Goal: Task Accomplishment & Management: Use online tool/utility

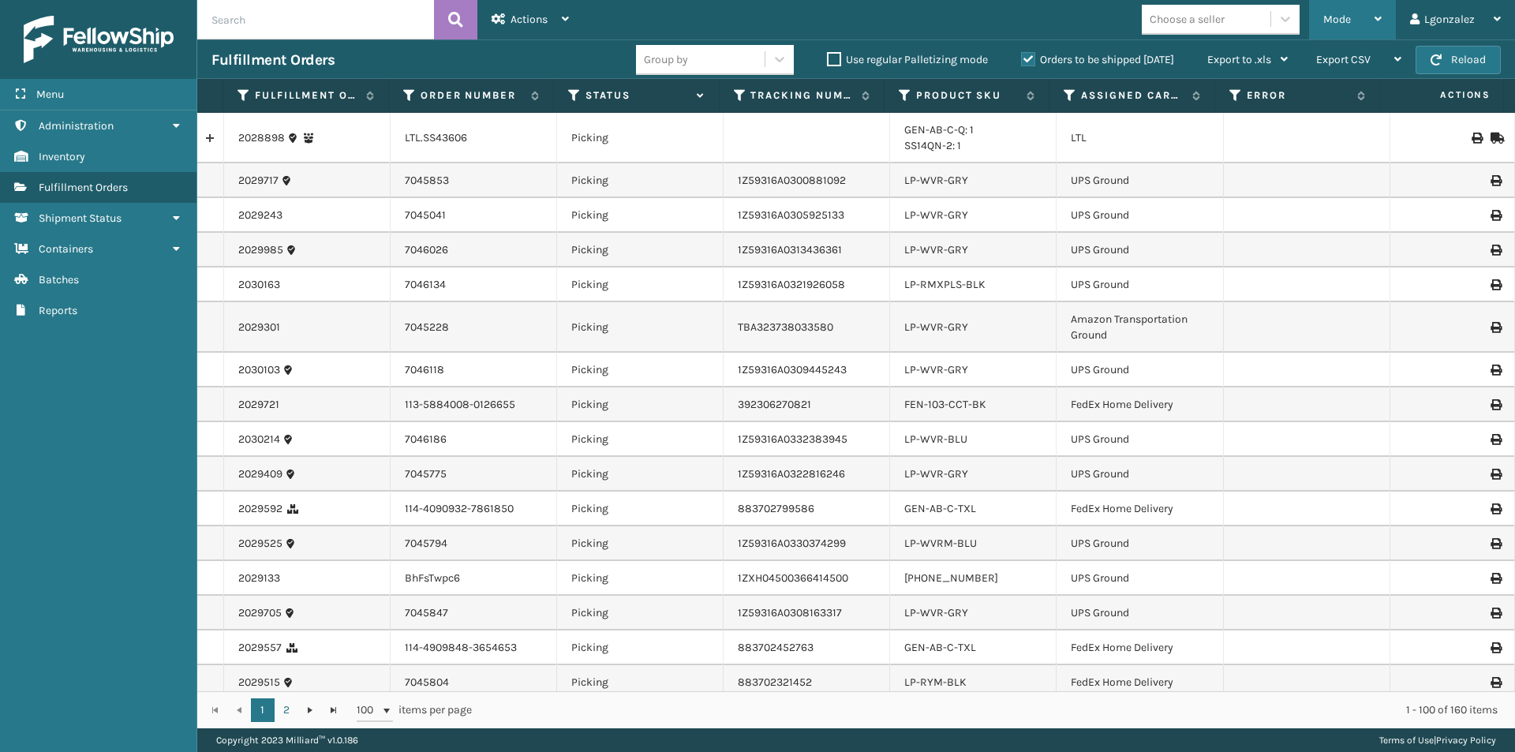
click at [1380, 15] on icon at bounding box center [1377, 18] width 7 height 11
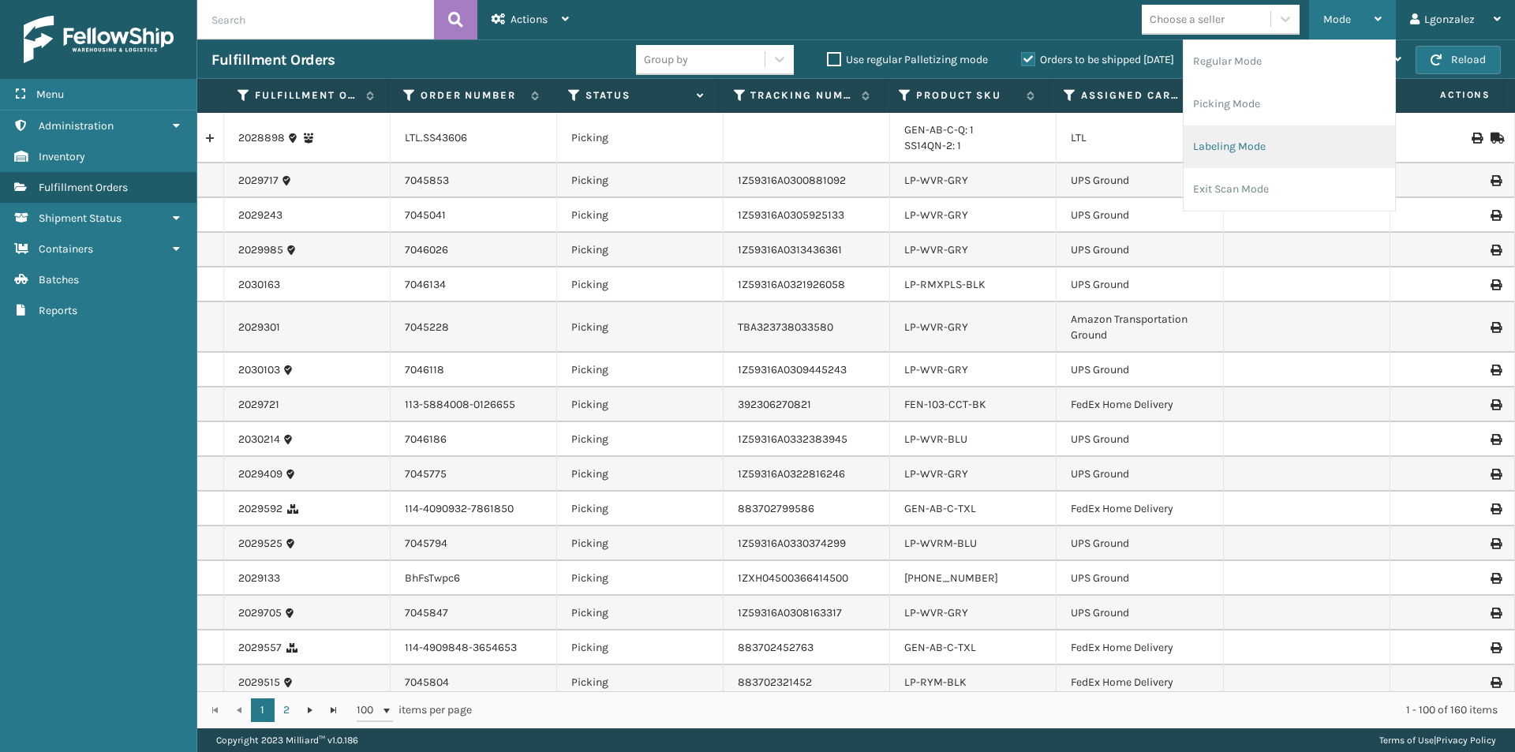
click at [1250, 155] on li "Labeling Mode" at bounding box center [1288, 146] width 211 height 43
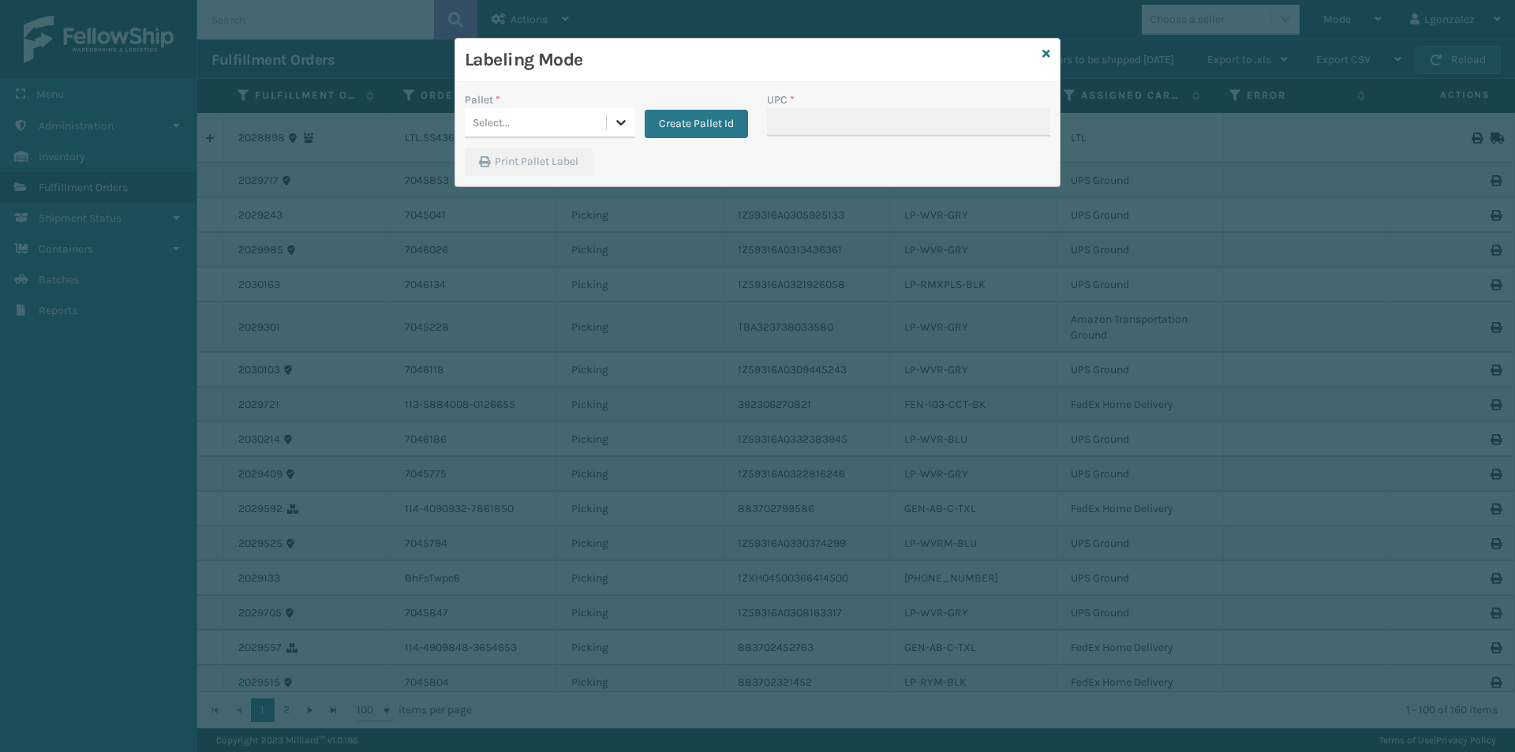
click at [626, 125] on icon at bounding box center [621, 122] width 16 height 16
click at [730, 180] on div "Print Pallet Label" at bounding box center [757, 167] width 604 height 38
click at [708, 124] on button "Create Pallet Id" at bounding box center [696, 124] width 103 height 28
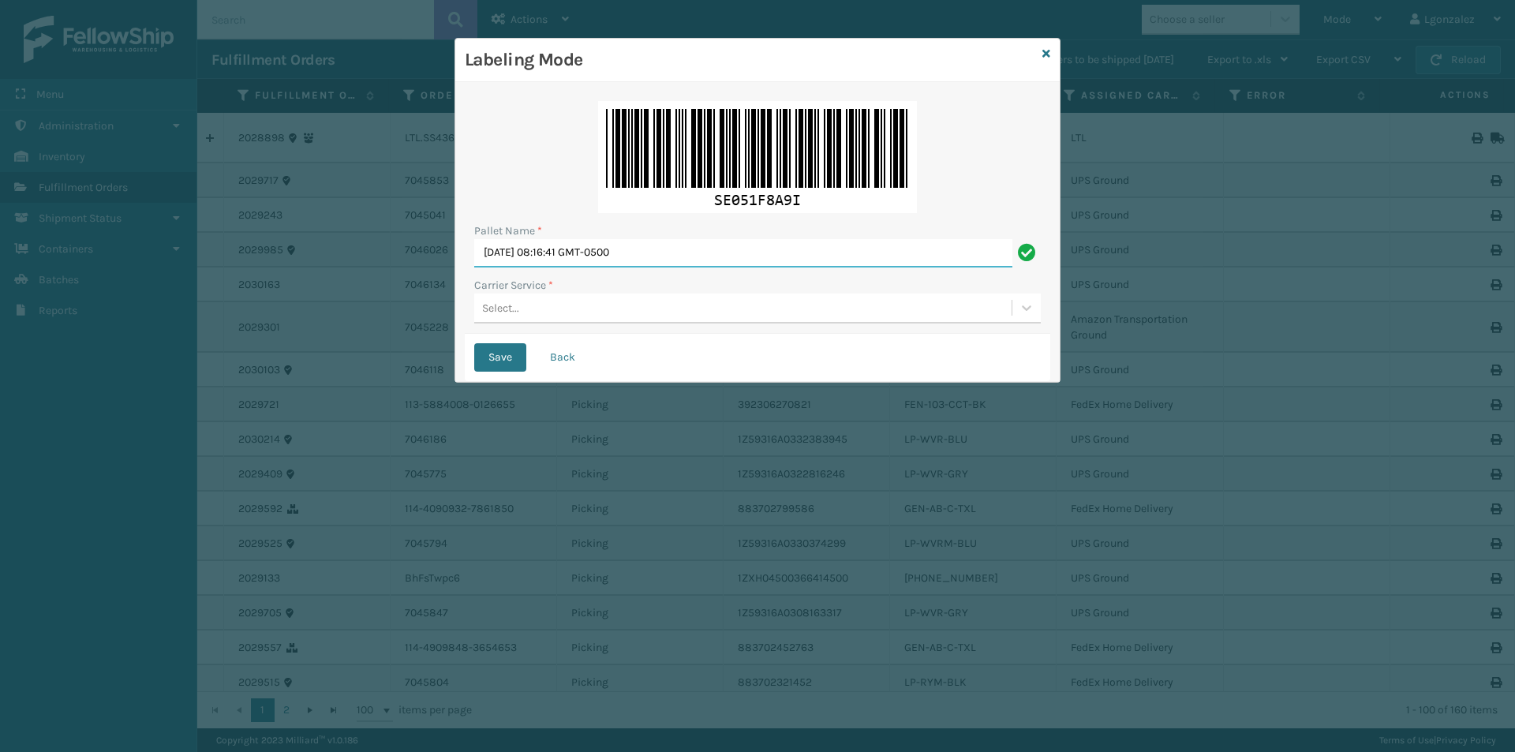
click at [611, 256] on input "[DATE] 08:16:41 GMT-0500" at bounding box center [743, 253] width 538 height 28
click at [612, 256] on input "[DATE] 08:16:41 GMT-0500" at bounding box center [743, 253] width 538 height 28
type input "TRINITY"
click at [544, 308] on div "Select..." at bounding box center [742, 308] width 537 height 26
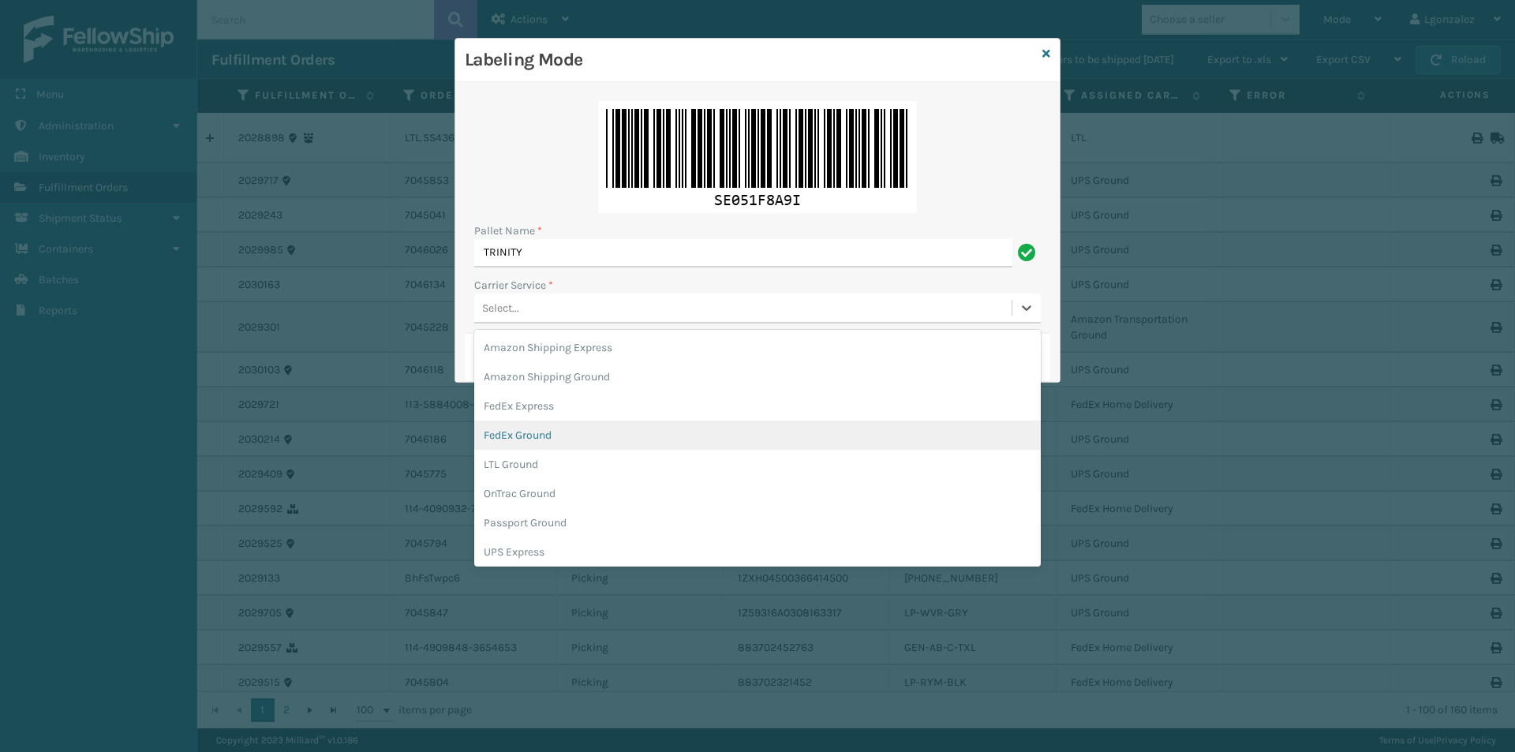
click at [550, 435] on div "FedEx Ground" at bounding box center [757, 434] width 566 height 29
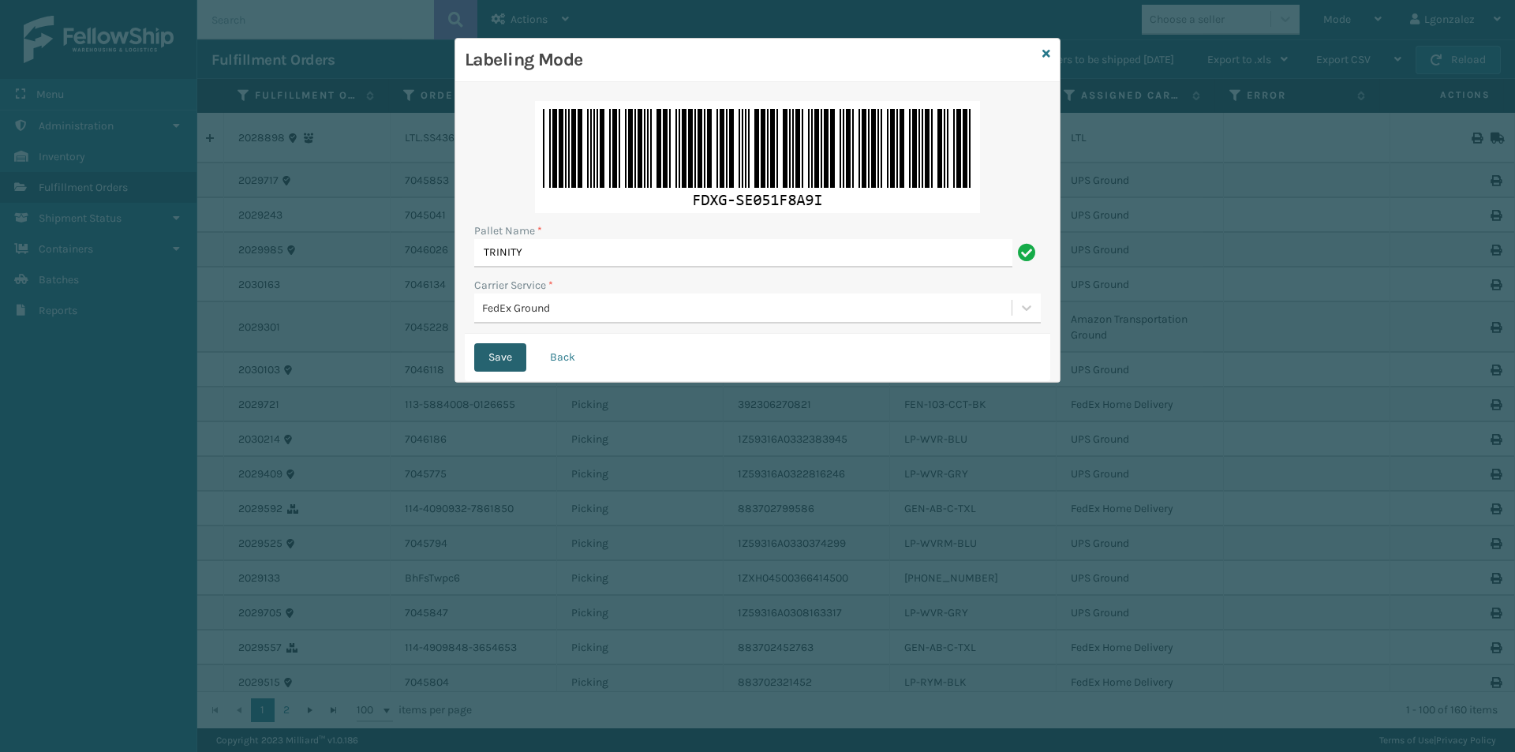
click at [510, 359] on button "Save" at bounding box center [500, 357] width 52 height 28
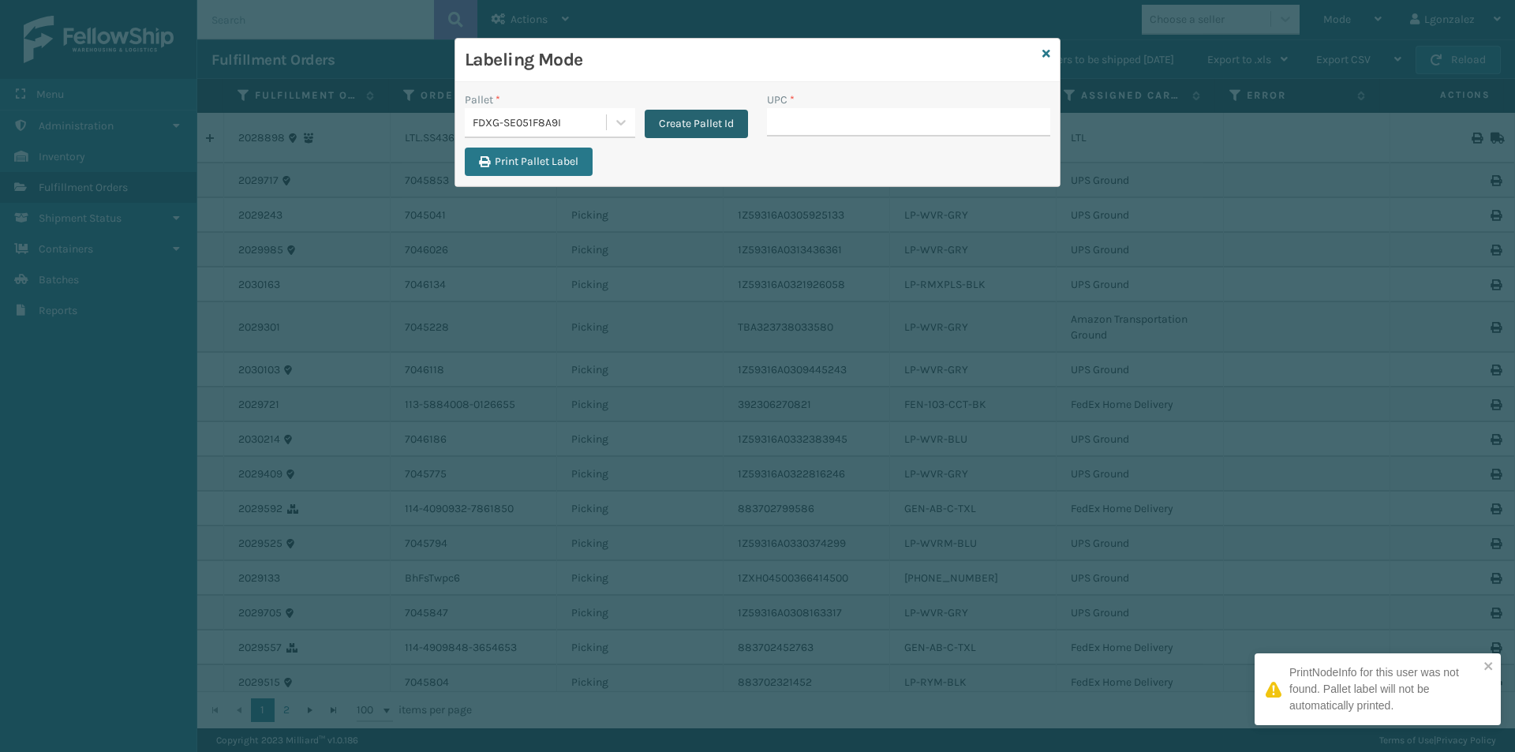
click at [695, 125] on button "Create Pallet Id" at bounding box center [696, 124] width 103 height 28
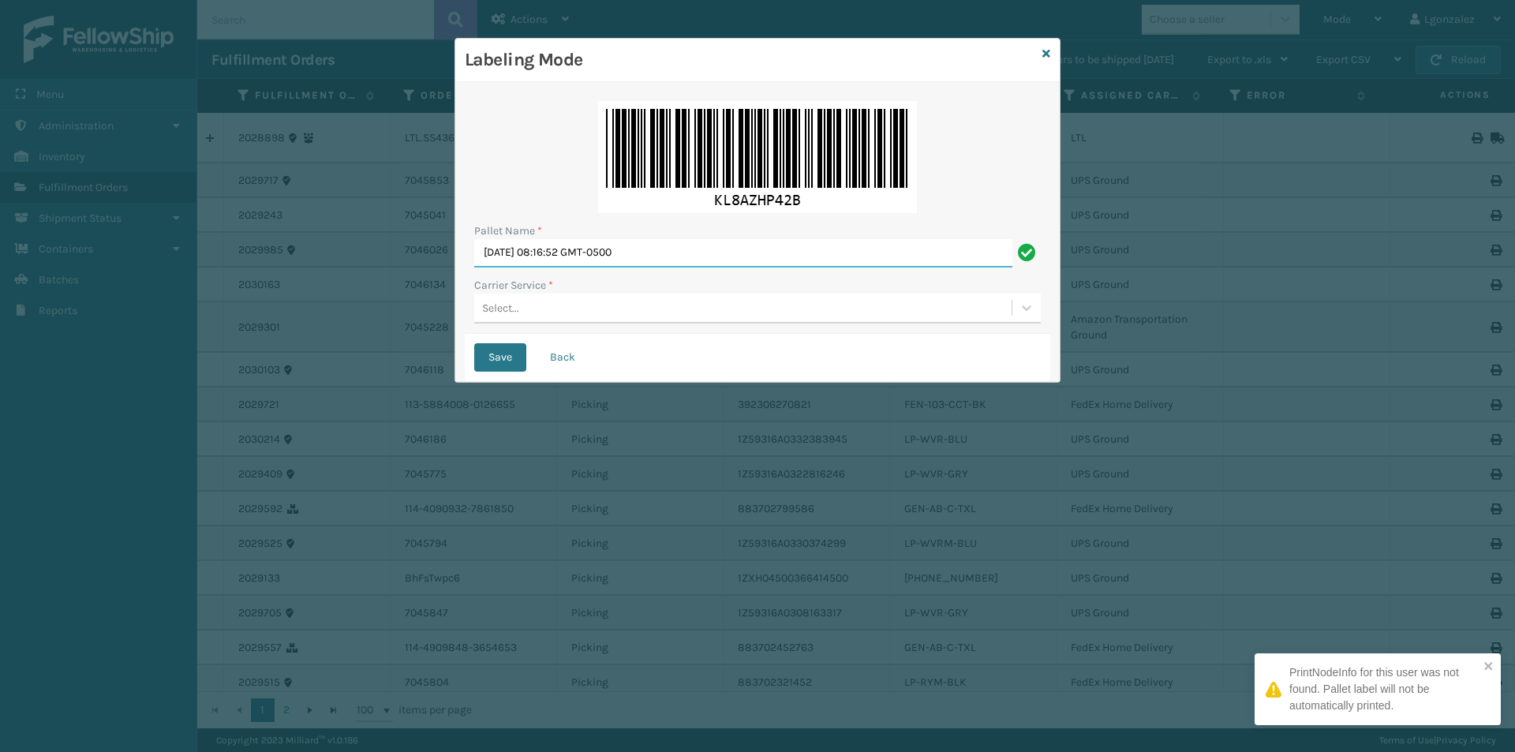
click at [605, 253] on input "[DATE] 08:16:52 GMT-0500" at bounding box center [743, 253] width 538 height 28
click at [605, 252] on input "[DATE] 08:16:52 GMT-0500" at bounding box center [743, 253] width 538 height 28
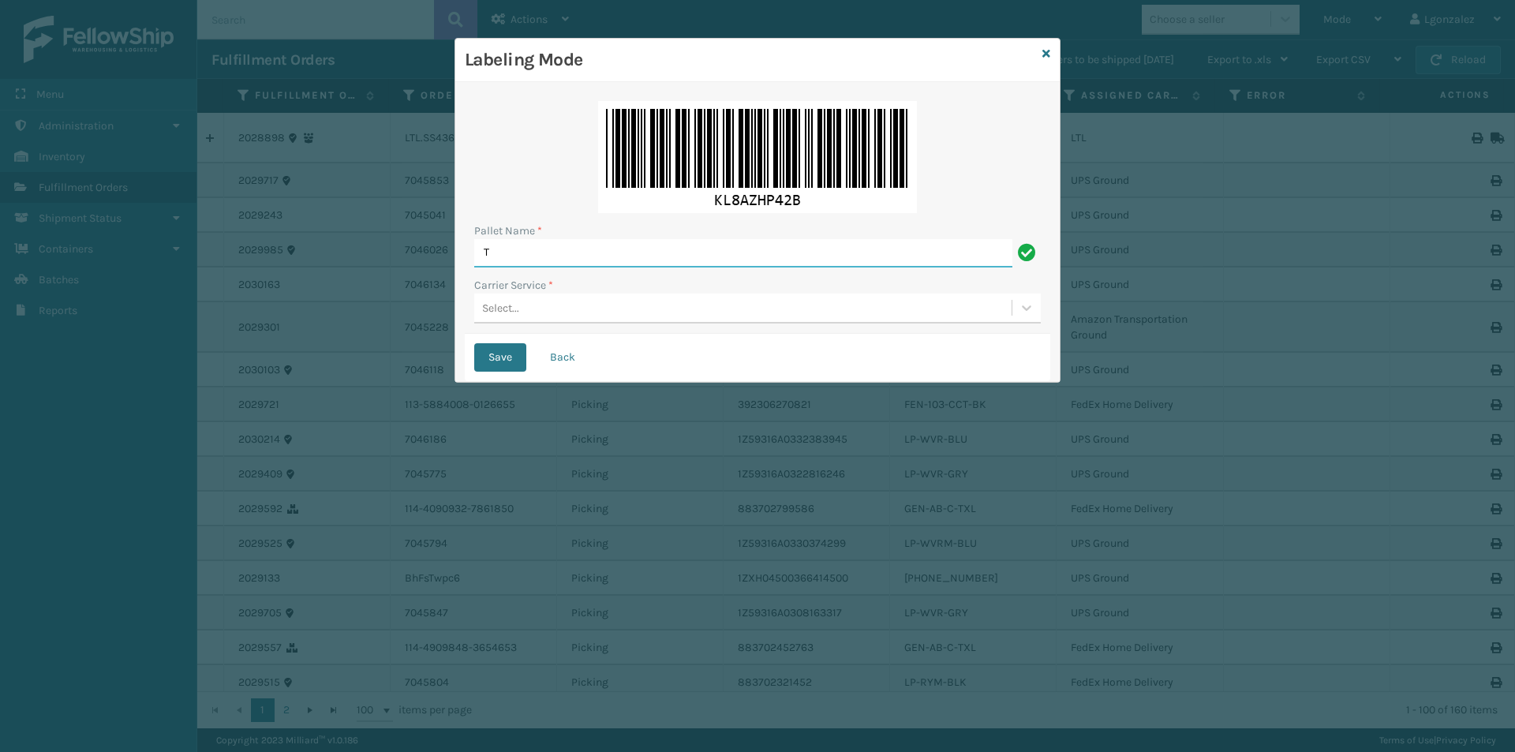
type input "TRINITY"
click at [561, 309] on div "Select..." at bounding box center [742, 308] width 537 height 26
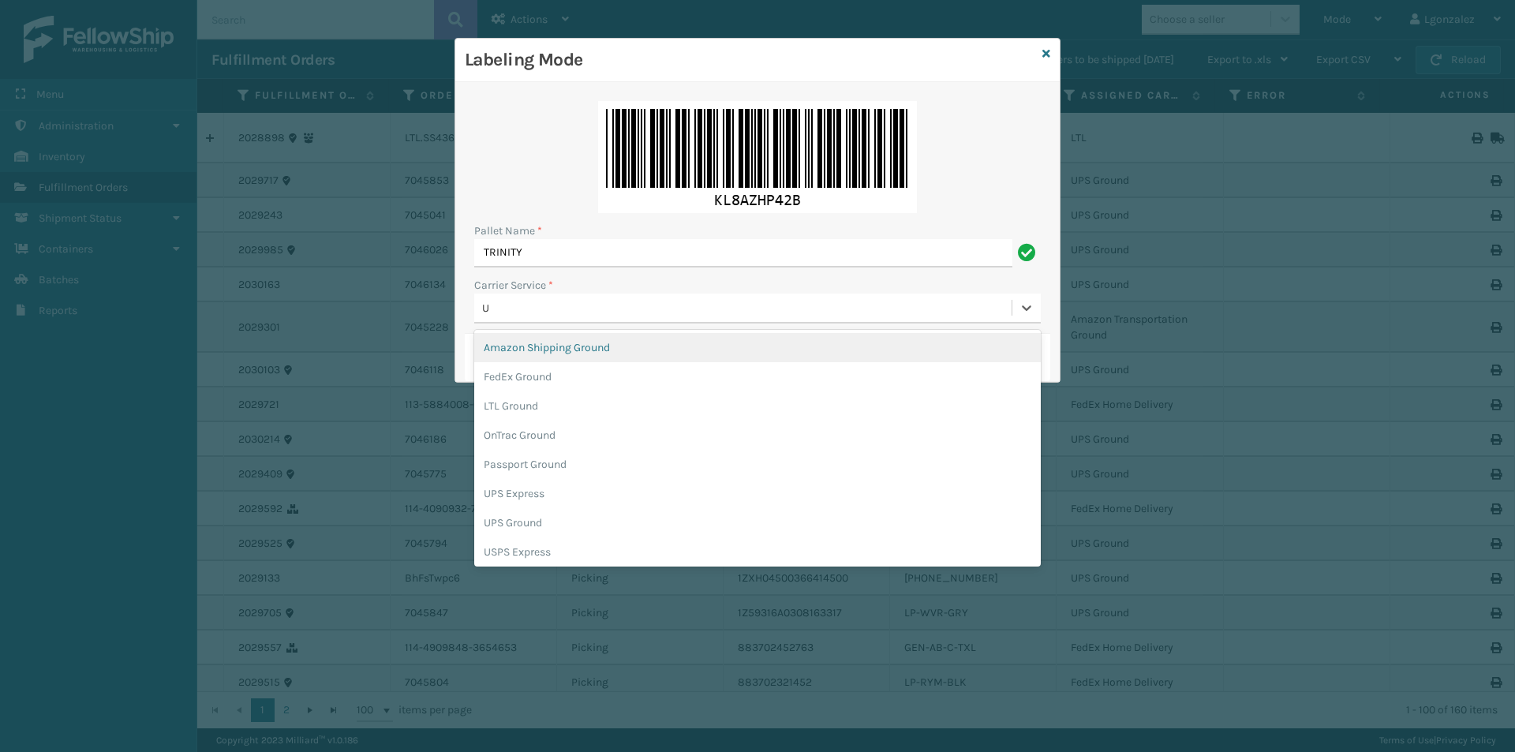
type input "UP"
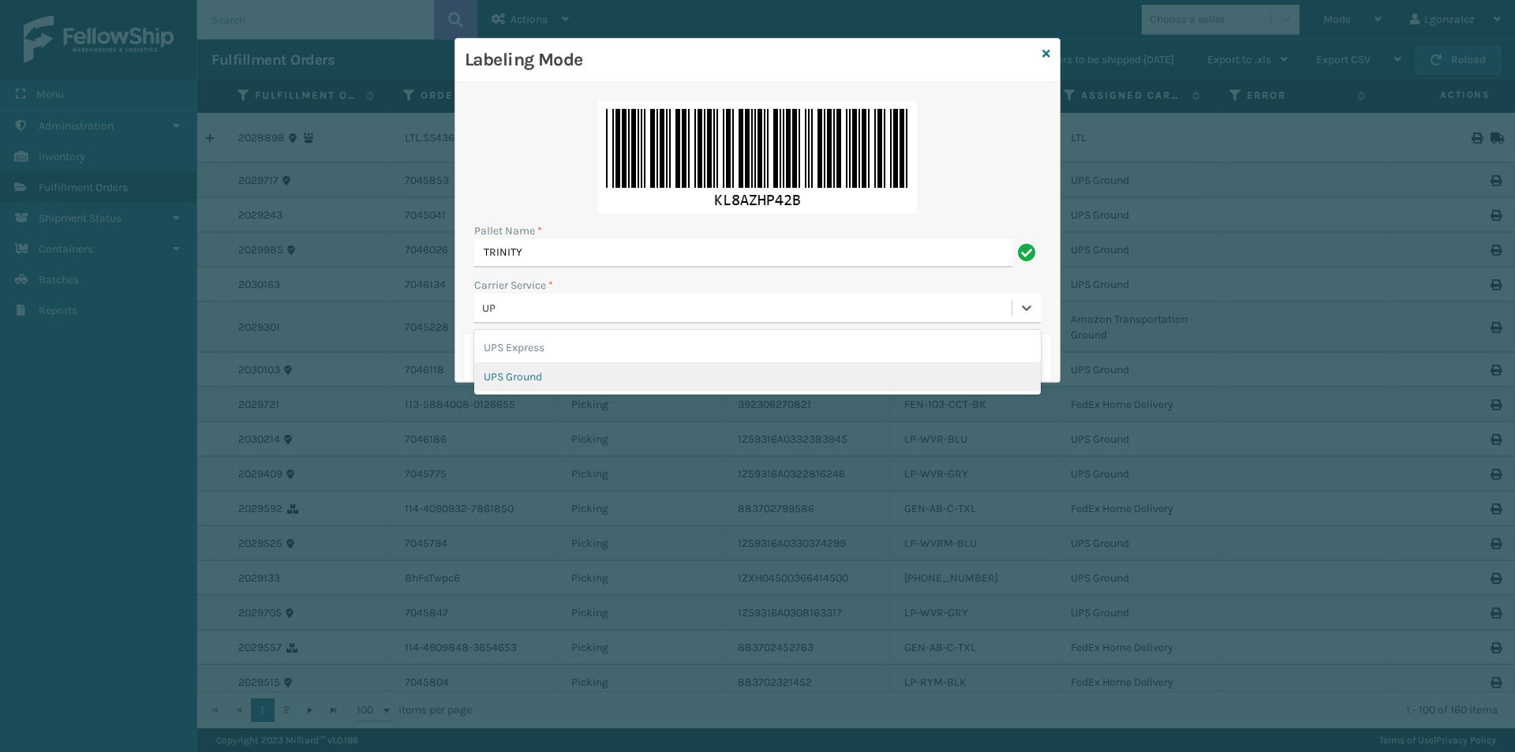
click at [539, 374] on div "UPS Ground" at bounding box center [757, 376] width 566 height 29
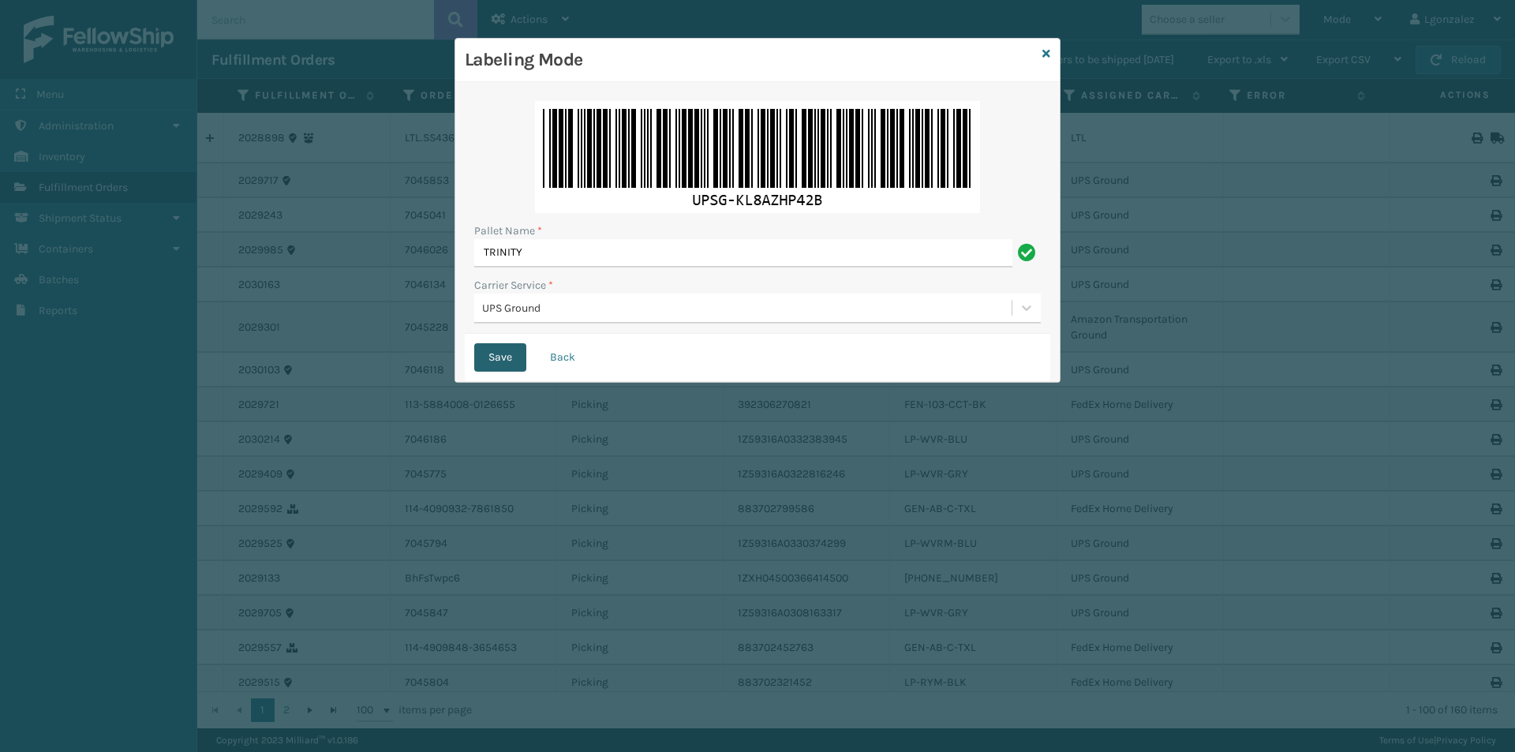
click at [496, 358] on button "Save" at bounding box center [500, 357] width 52 height 28
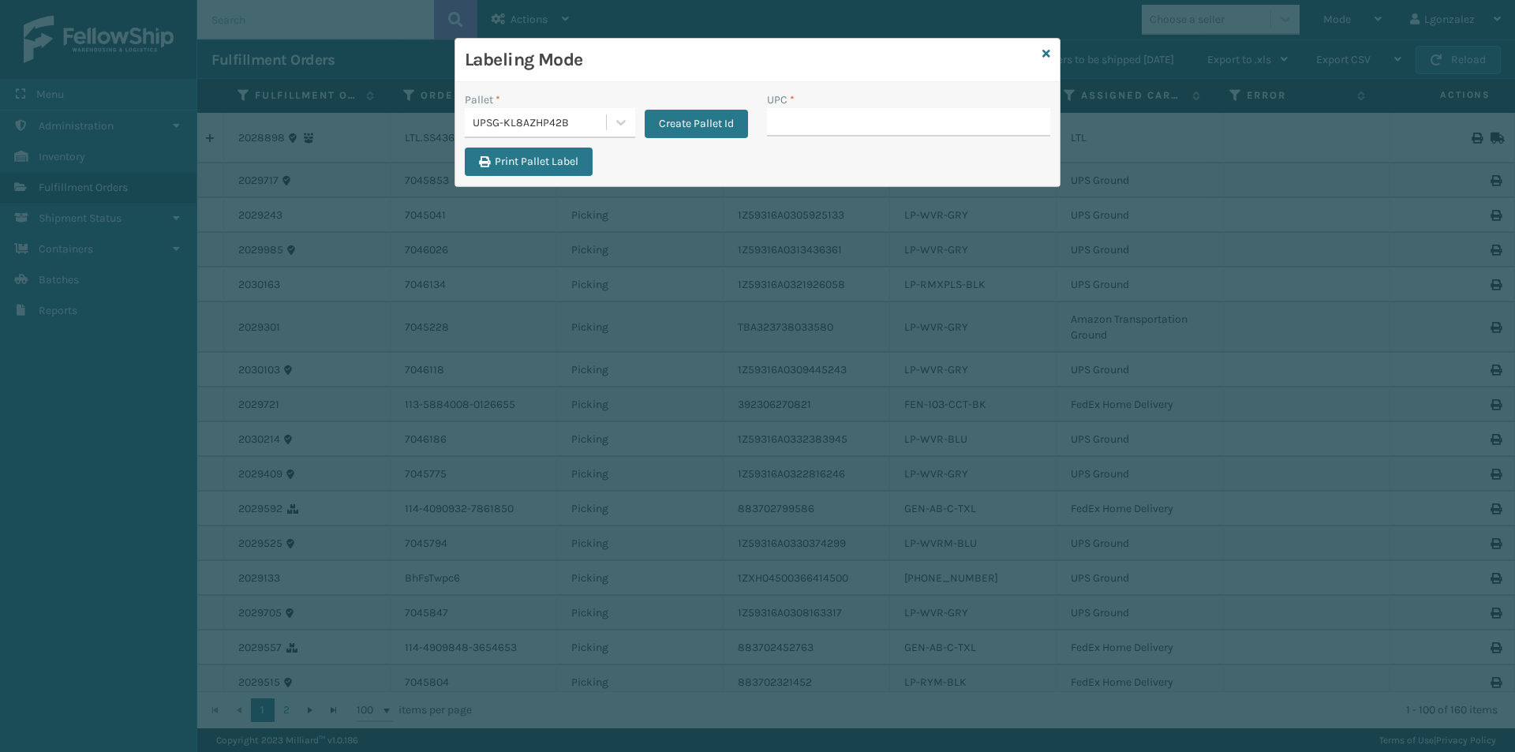
drag, startPoint x: 900, startPoint y: 53, endPoint x: 906, endPoint y: 72, distance: 20.0
click at [906, 72] on div "Labeling Mode" at bounding box center [757, 60] width 604 height 43
click at [812, 133] on input "UPC *" at bounding box center [908, 122] width 283 height 28
click at [936, 111] on input "UPC *" at bounding box center [908, 122] width 283 height 28
click at [936, 112] on input "UPC *" at bounding box center [908, 122] width 283 height 28
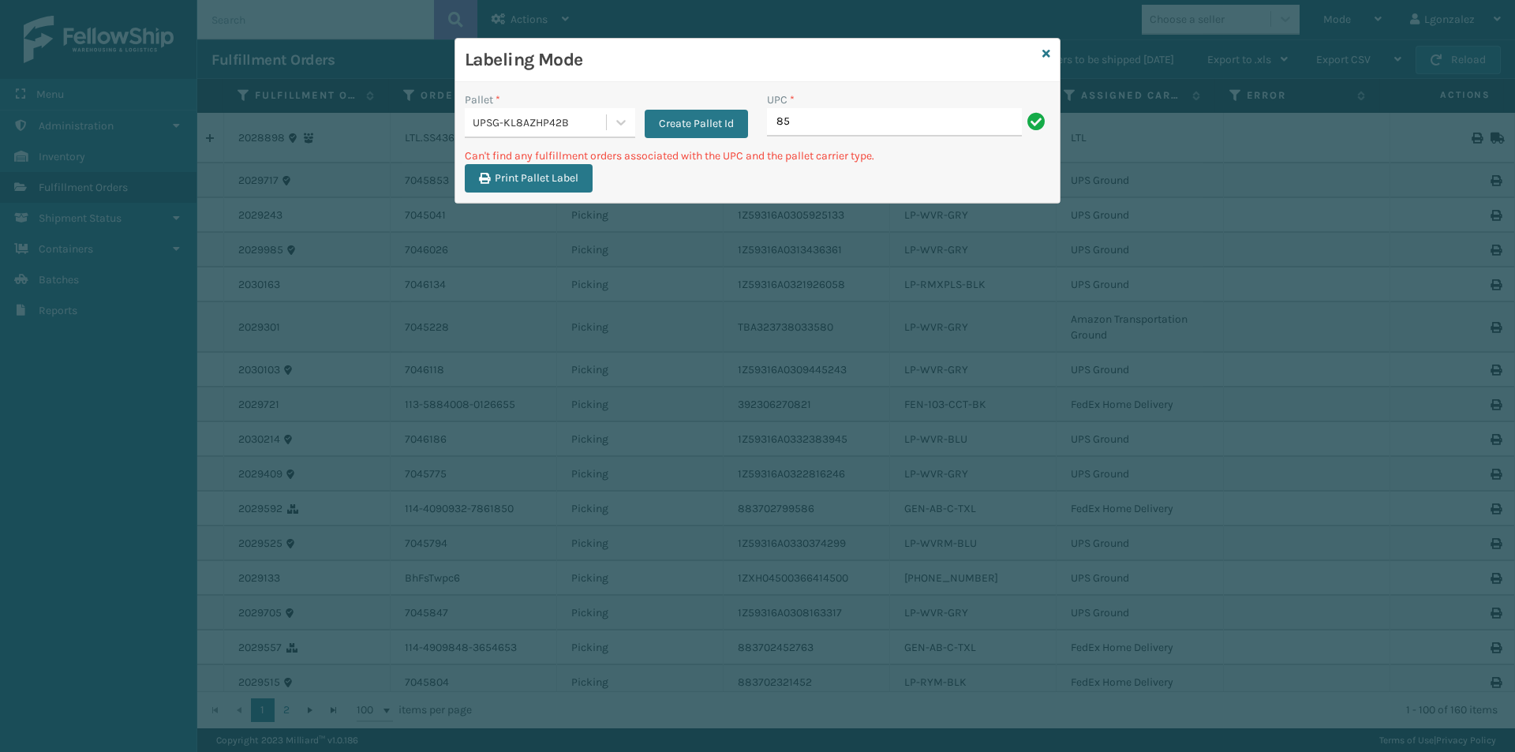
type input "8"
type input "OT-SLPD-BGE-TSV"
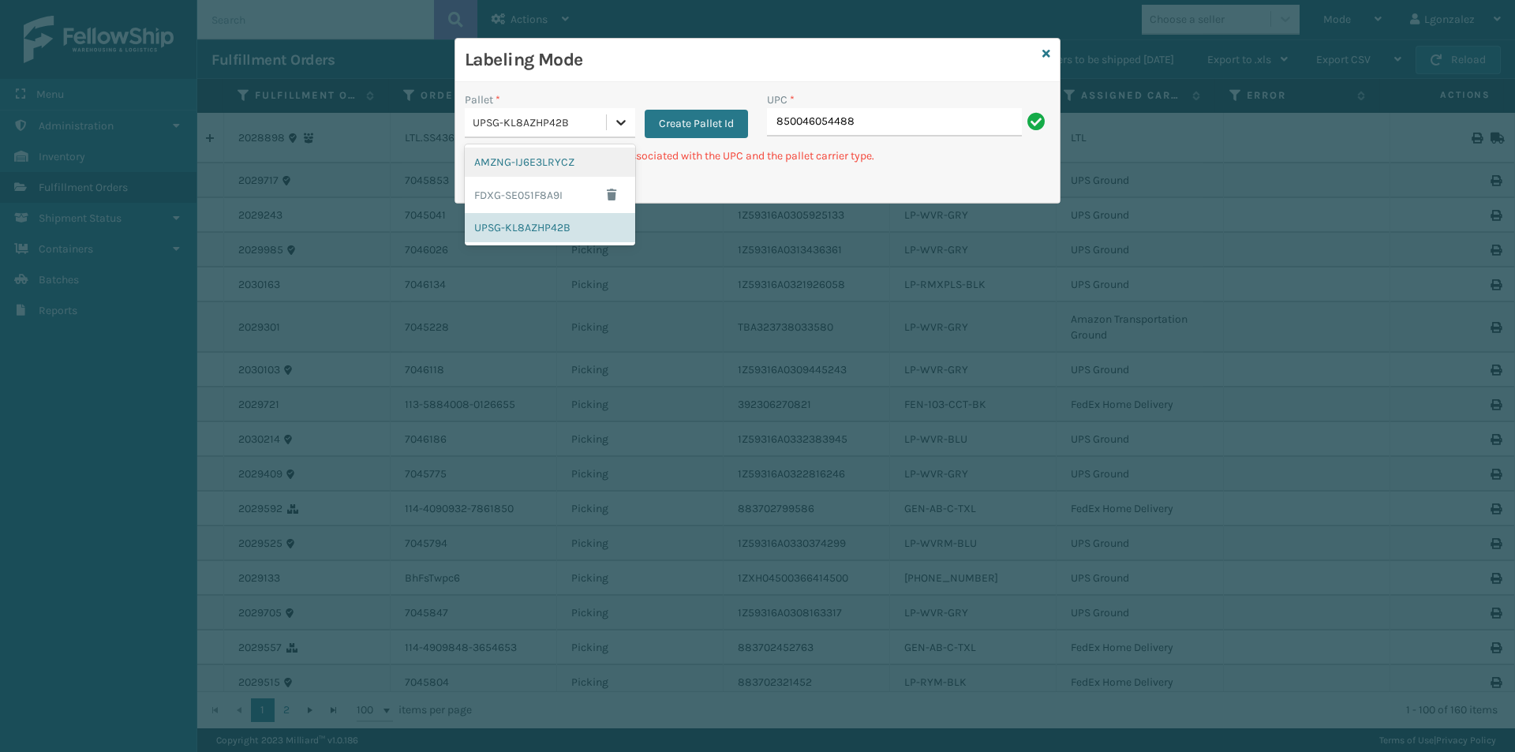
click at [625, 126] on icon at bounding box center [621, 122] width 16 height 16
click at [528, 193] on div "FDXG-SE051F8A9I" at bounding box center [550, 195] width 170 height 36
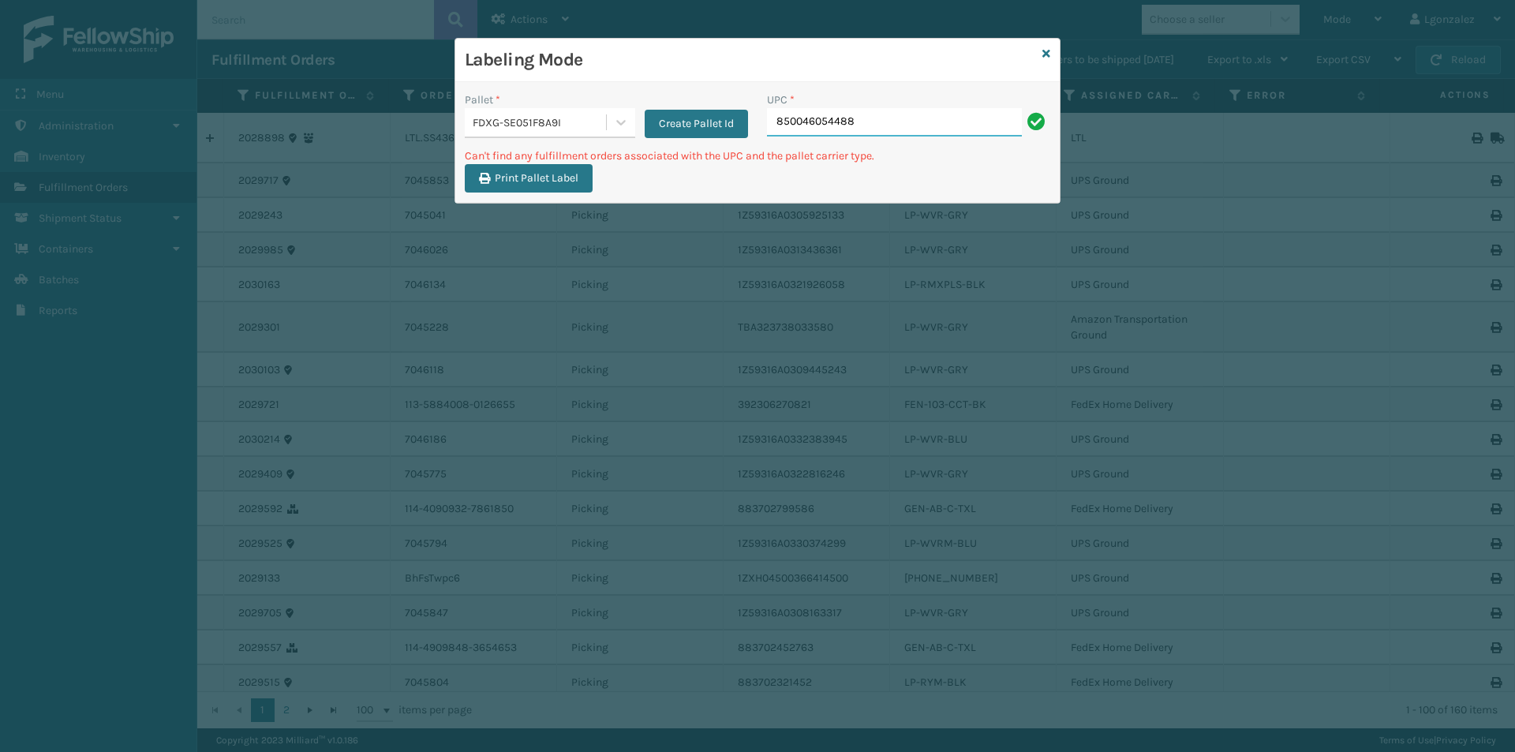
click at [876, 118] on input "850046054488" at bounding box center [894, 122] width 255 height 28
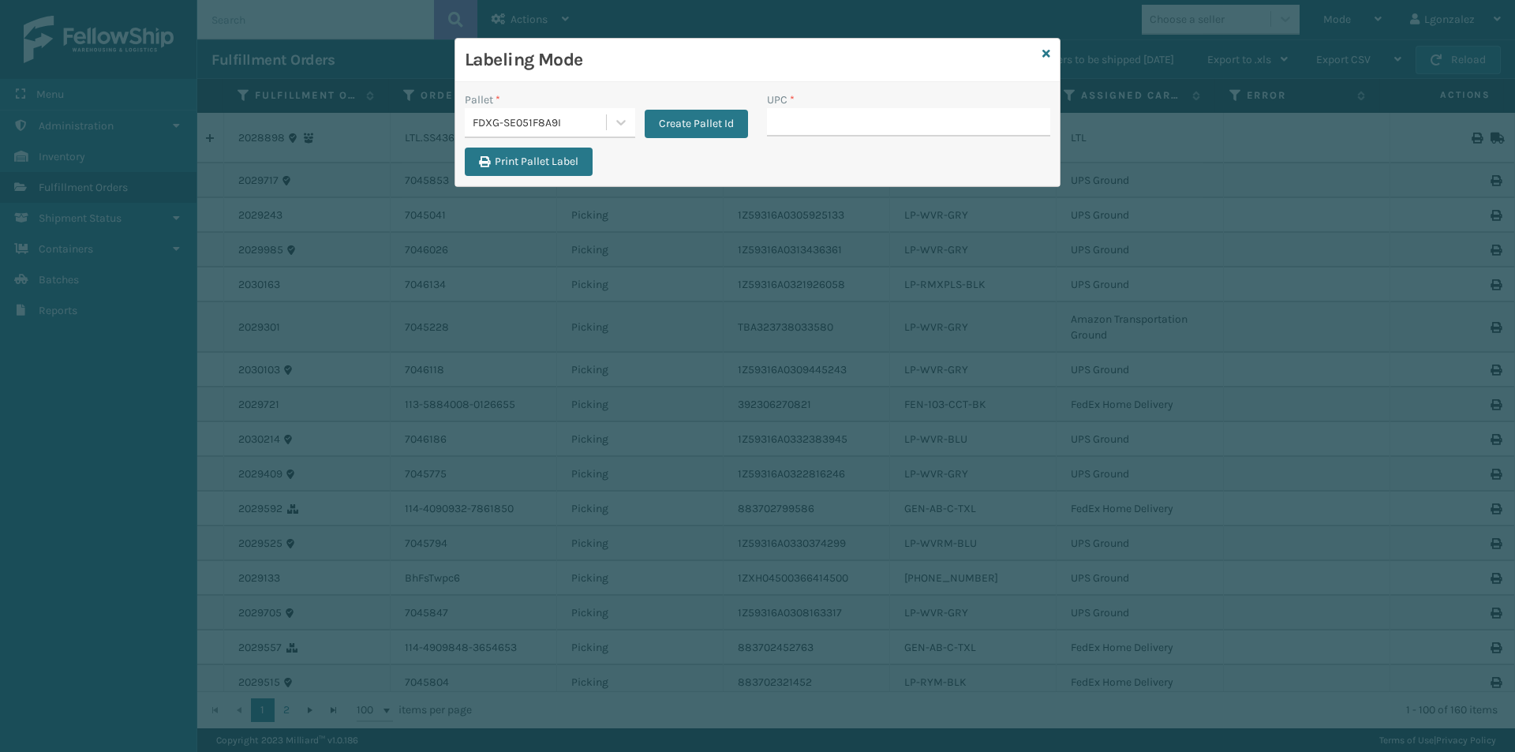
type input "G"
type input "GEN-AB-E-F"
click at [1043, 51] on icon at bounding box center [1046, 53] width 8 height 11
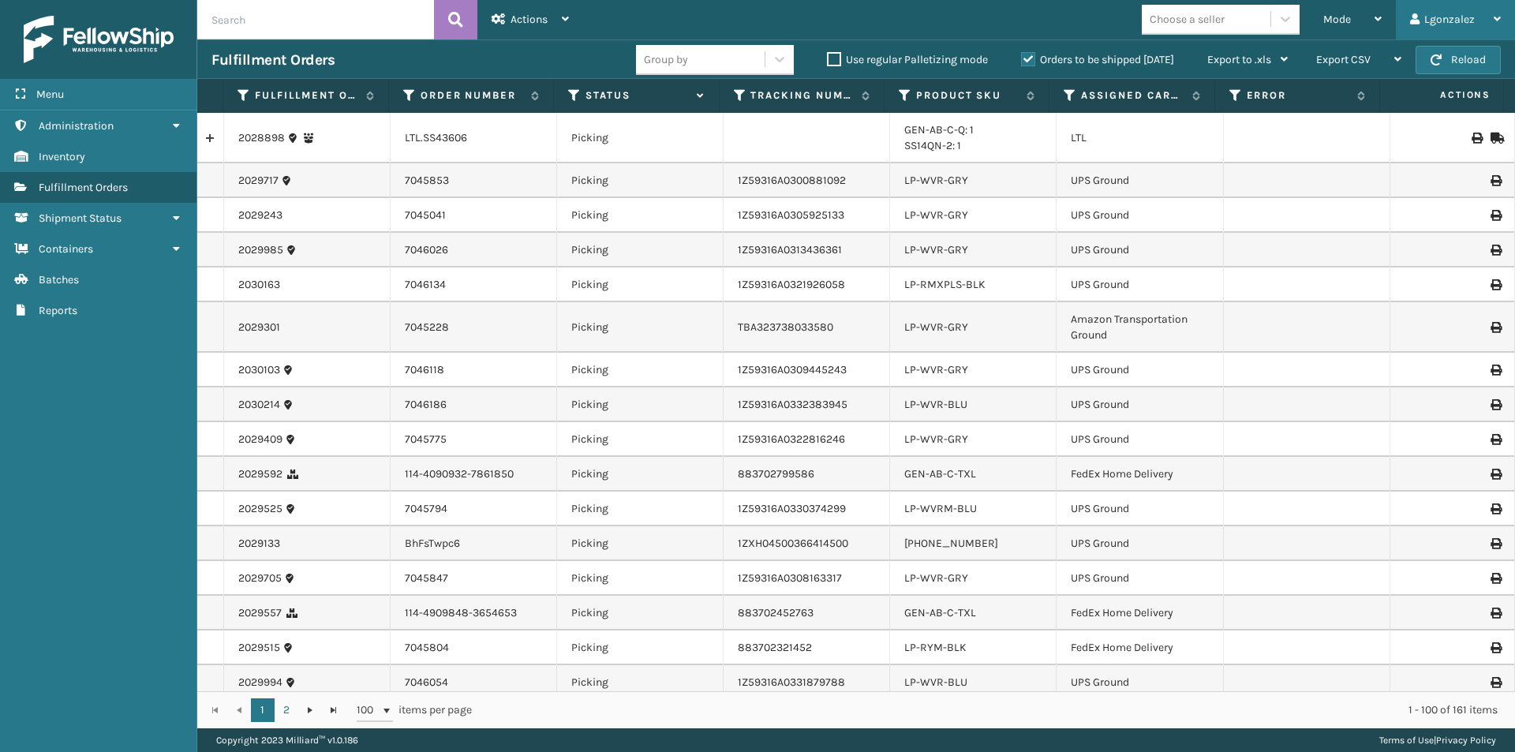
click at [1462, 21] on div "Lgonzalez" at bounding box center [1455, 19] width 91 height 39
click at [1351, 62] on li "Log Out" at bounding box center [1407, 61] width 211 height 43
